Goal: Leave review/rating

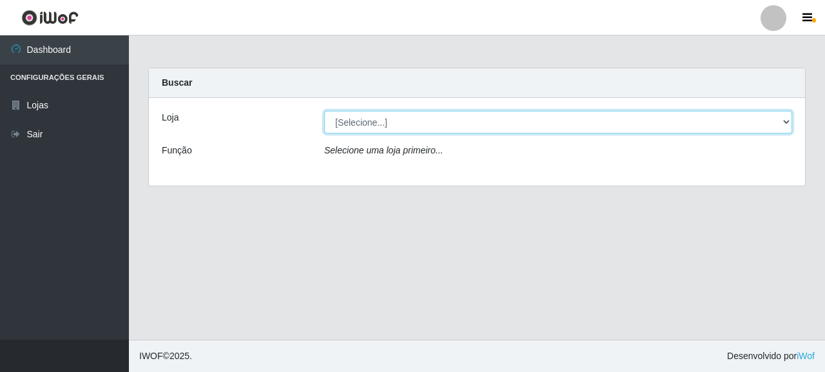
click at [403, 121] on select "[Selecione...] Supermercado Queiroz - [GEOGRAPHIC_DATA]" at bounding box center [558, 122] width 468 height 23
select select "496"
click at [324, 111] on select "[Selecione...] Supermercado Queiroz - [GEOGRAPHIC_DATA]" at bounding box center [558, 122] width 468 height 23
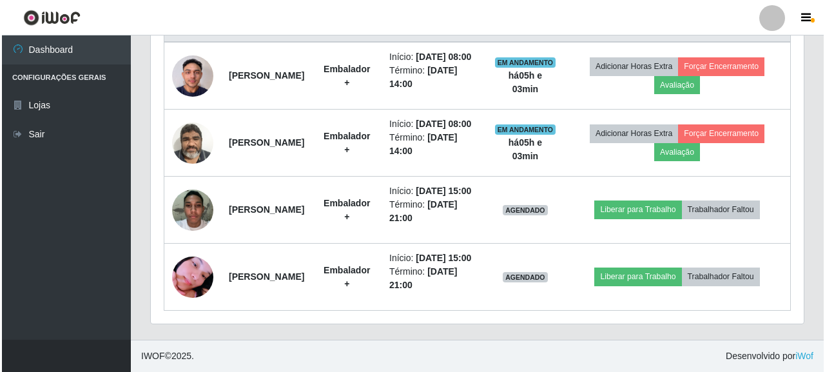
scroll to position [444, 0]
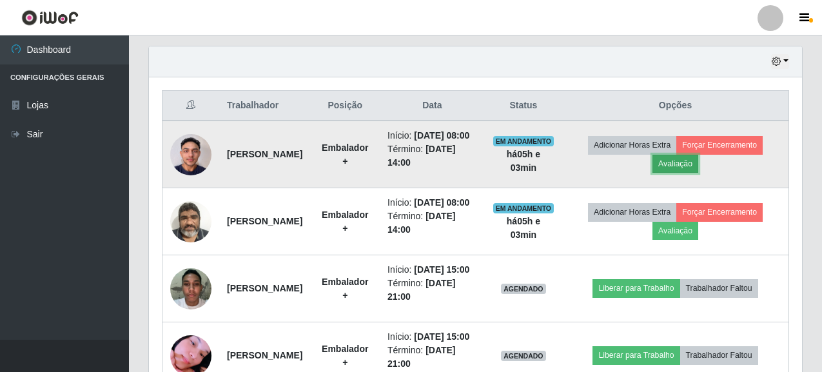
click at [689, 173] on button "Avaliação" at bounding box center [675, 164] width 46 height 18
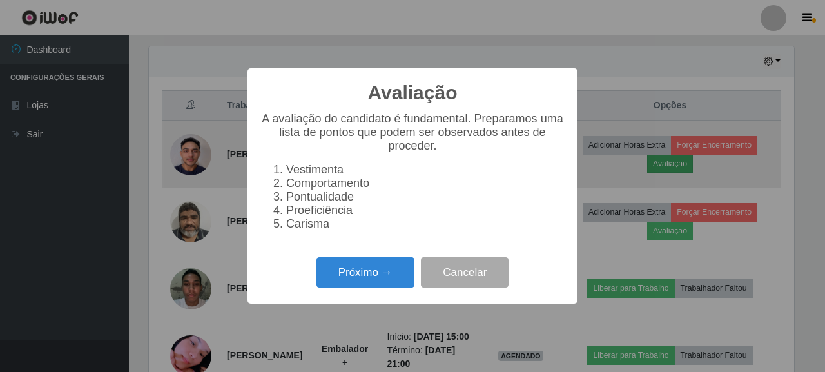
scroll to position [268, 645]
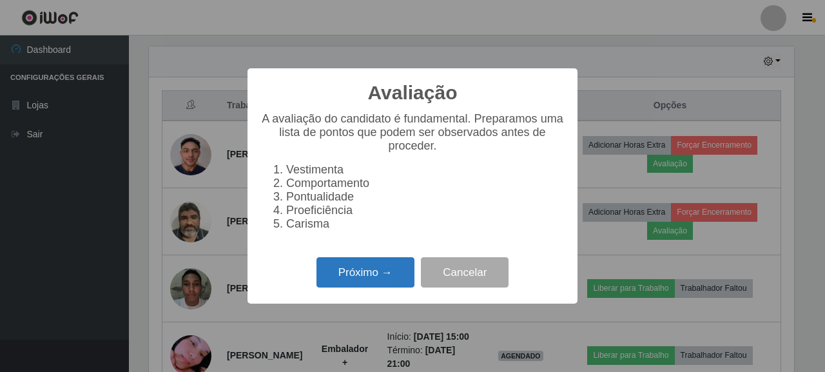
click at [350, 266] on button "Próximo →" at bounding box center [366, 272] width 98 height 30
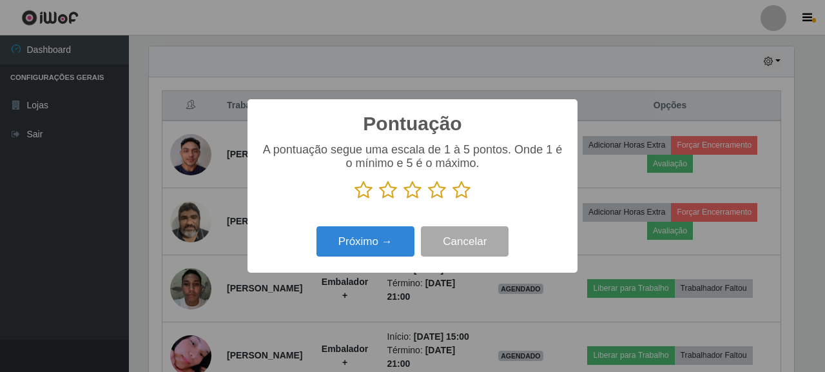
click at [456, 188] on icon at bounding box center [462, 190] width 18 height 19
click at [453, 200] on input "radio" at bounding box center [453, 200] width 0 height 0
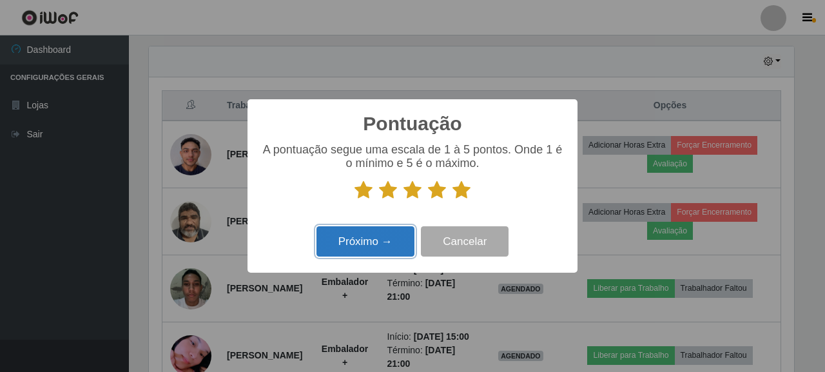
click at [391, 239] on button "Próximo →" at bounding box center [366, 241] width 98 height 30
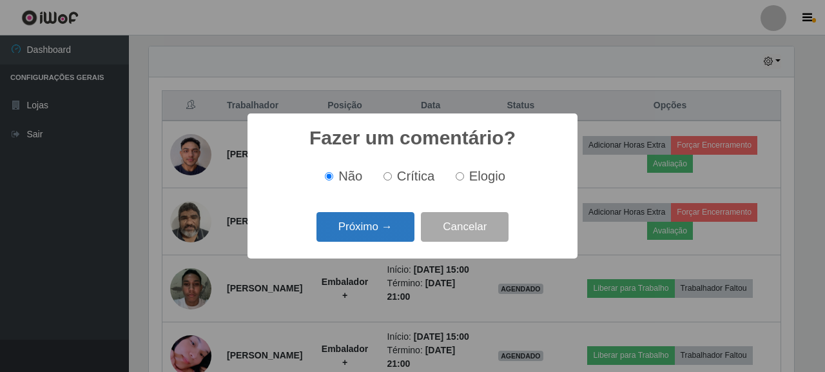
click at [380, 224] on button "Próximo →" at bounding box center [366, 227] width 98 height 30
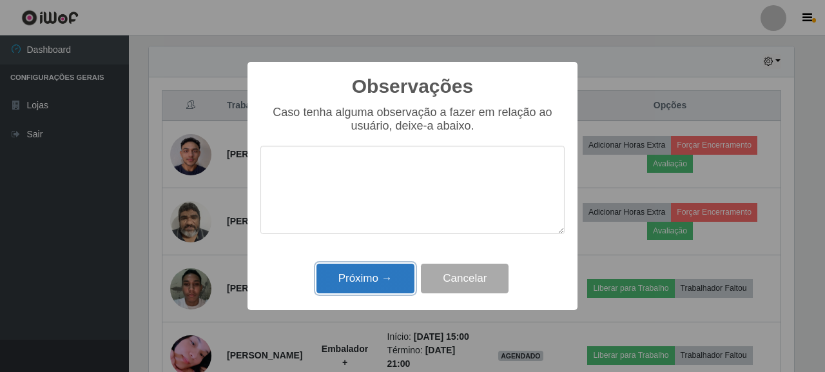
click at [371, 277] on button "Próximo →" at bounding box center [366, 279] width 98 height 30
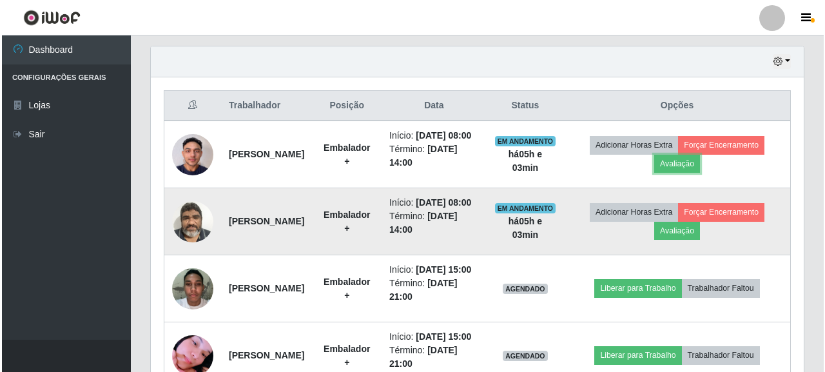
scroll to position [268, 653]
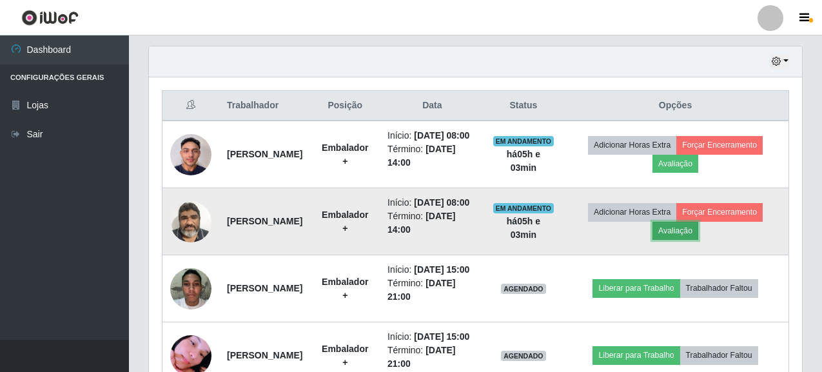
click at [689, 240] on button "Avaliação" at bounding box center [675, 231] width 46 height 18
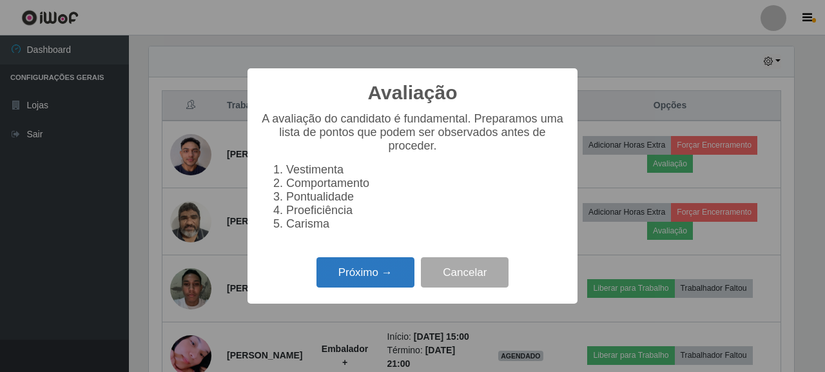
click at [378, 285] on button "Próximo →" at bounding box center [366, 272] width 98 height 30
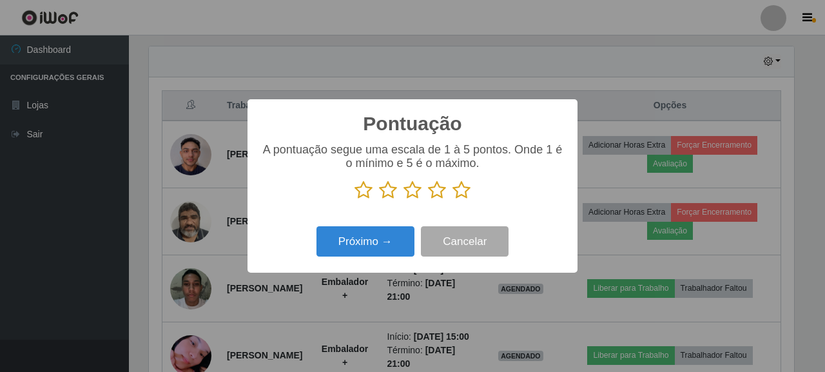
click at [464, 197] on icon at bounding box center [462, 190] width 18 height 19
click at [453, 200] on input "radio" at bounding box center [453, 200] width 0 height 0
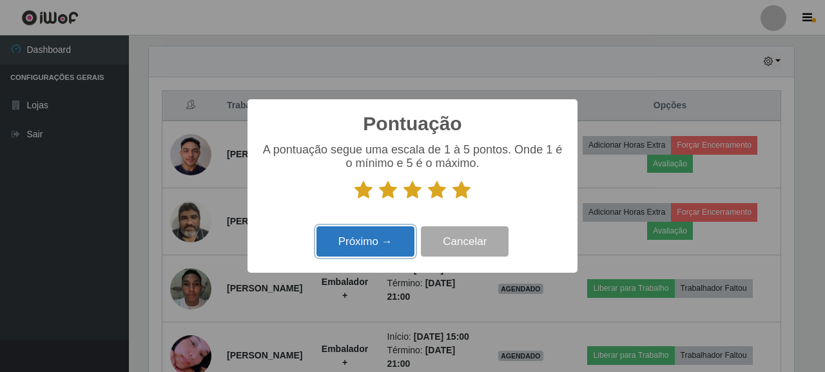
click at [354, 253] on button "Próximo →" at bounding box center [366, 241] width 98 height 30
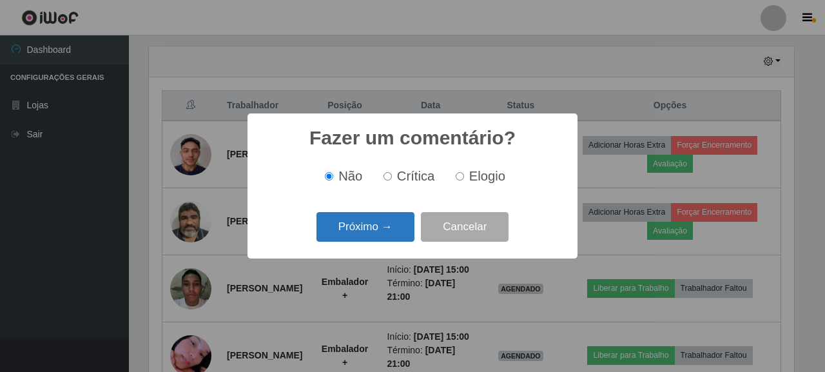
click at [356, 237] on button "Próximo →" at bounding box center [366, 227] width 98 height 30
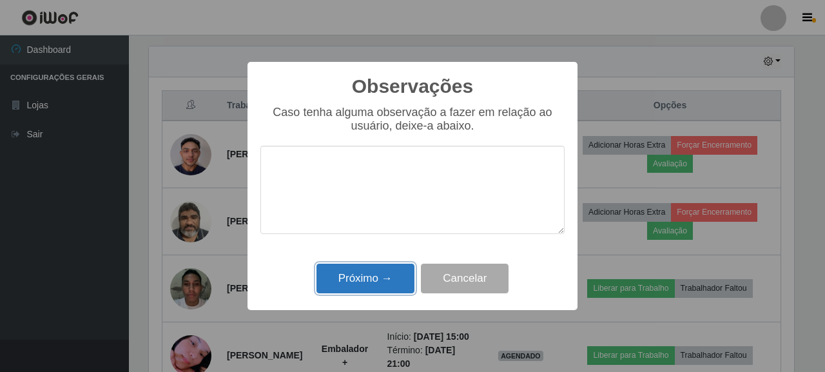
click at [351, 280] on button "Próximo →" at bounding box center [366, 279] width 98 height 30
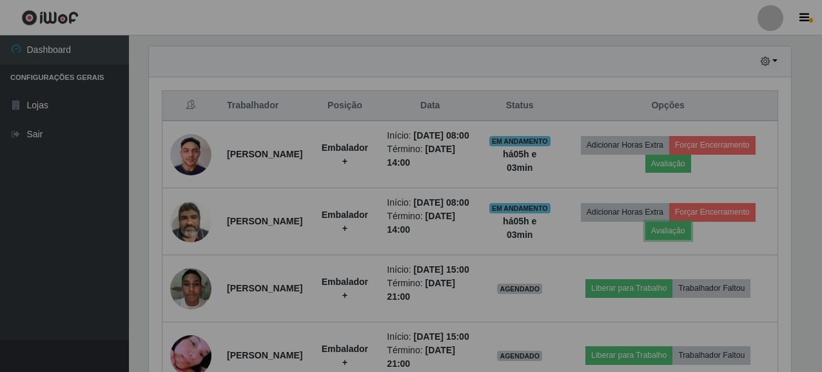
scroll to position [268, 653]
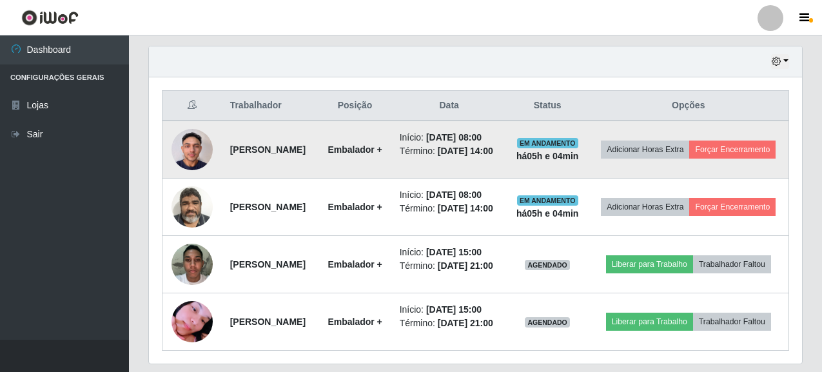
drag, startPoint x: 229, startPoint y: 150, endPoint x: 296, endPoint y: 166, distance: 69.0
click at [296, 166] on td "[PERSON_NAME]" at bounding box center [270, 150] width 96 height 58
copy strong "[PERSON_NAME]"
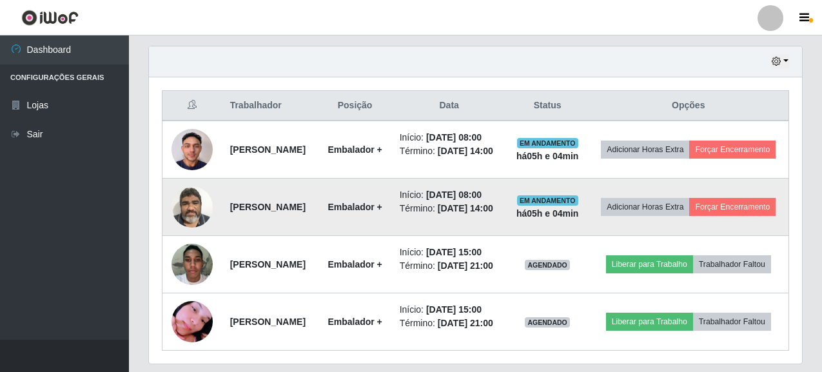
drag, startPoint x: 225, startPoint y: 242, endPoint x: 331, endPoint y: 242, distance: 106.4
click at [318, 236] on td "[PERSON_NAME]" at bounding box center [270, 207] width 96 height 57
copy strong "[PERSON_NAME]"
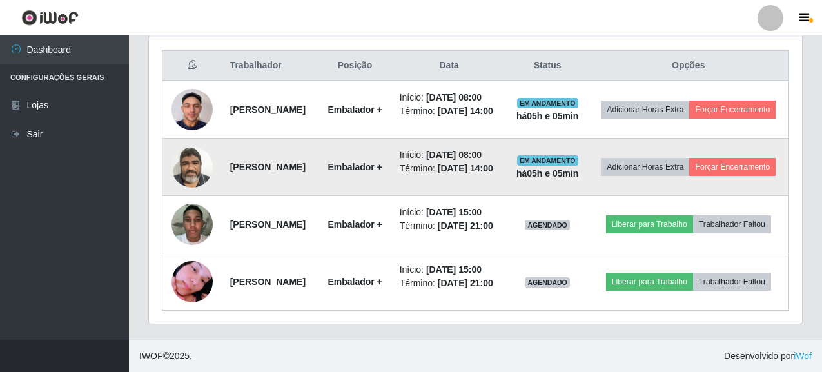
scroll to position [573, 0]
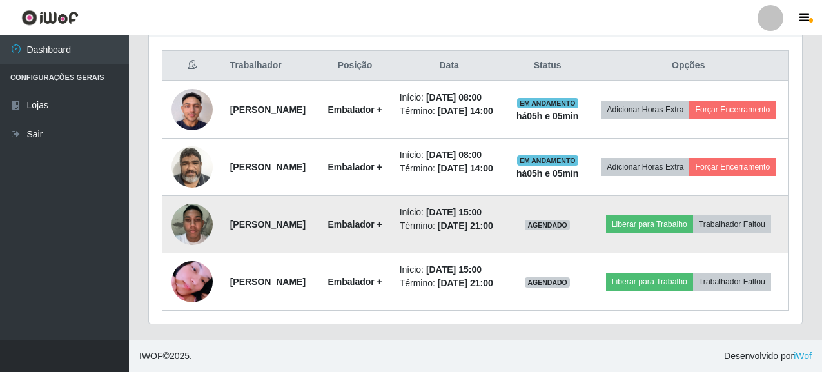
drag, startPoint x: 227, startPoint y: 192, endPoint x: 304, endPoint y: 194, distance: 77.4
click at [304, 196] on td "[PERSON_NAME]" at bounding box center [270, 224] width 96 height 57
copy strong "[PERSON_NAME]"
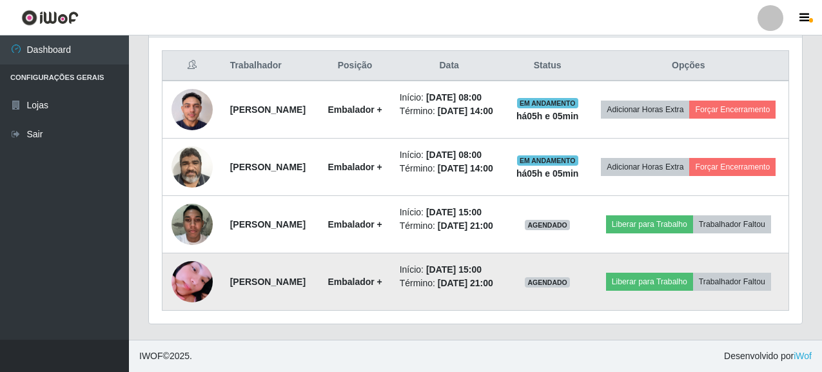
drag, startPoint x: 227, startPoint y: 275, endPoint x: 346, endPoint y: 273, distance: 118.6
click at [318, 273] on td "[PERSON_NAME]" at bounding box center [270, 281] width 96 height 57
copy strong "[PERSON_NAME]"
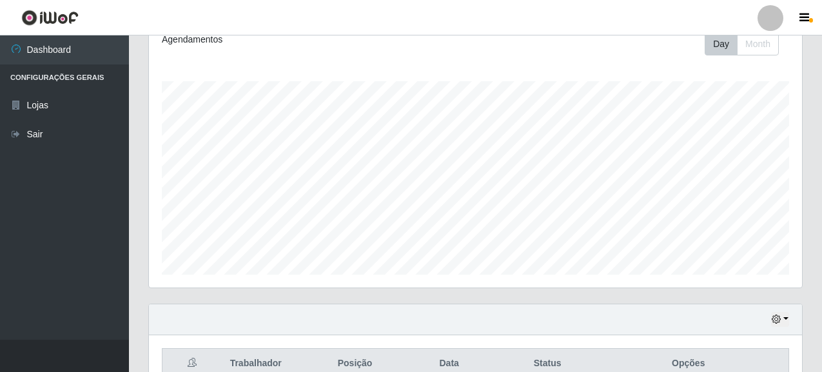
scroll to position [0, 0]
